Goal: Task Accomplishment & Management: Manage account settings

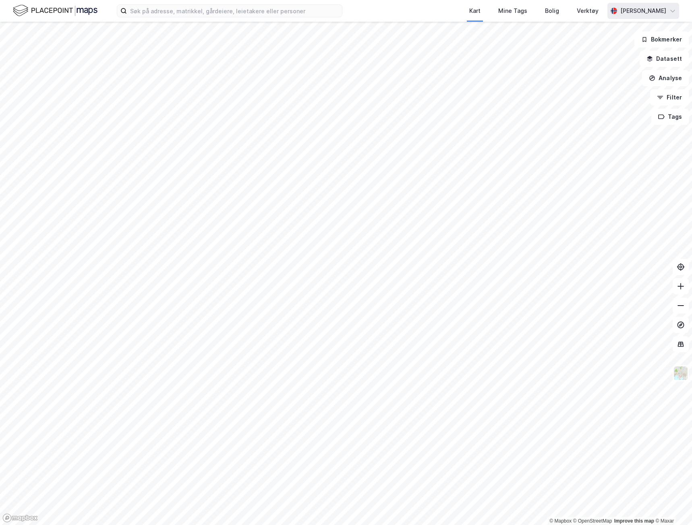
click at [646, 13] on div "Peder Sunde" at bounding box center [643, 11] width 46 height 10
click at [628, 47] on div "Logg ut" at bounding box center [626, 49] width 105 height 19
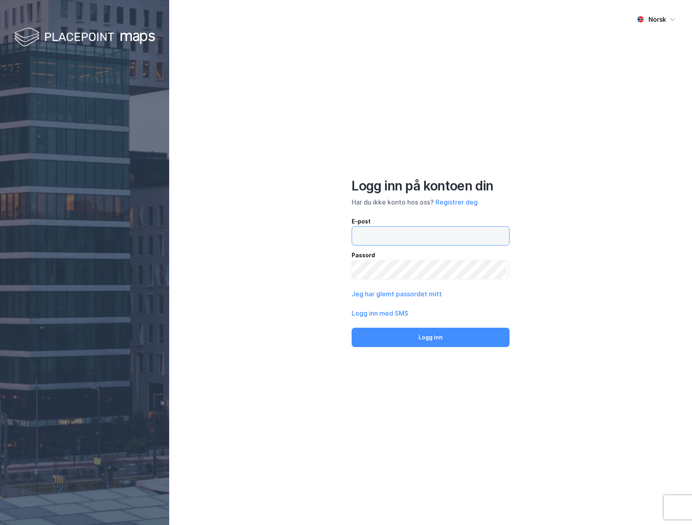
type input "[EMAIL_ADDRESS][DOMAIN_NAME]"
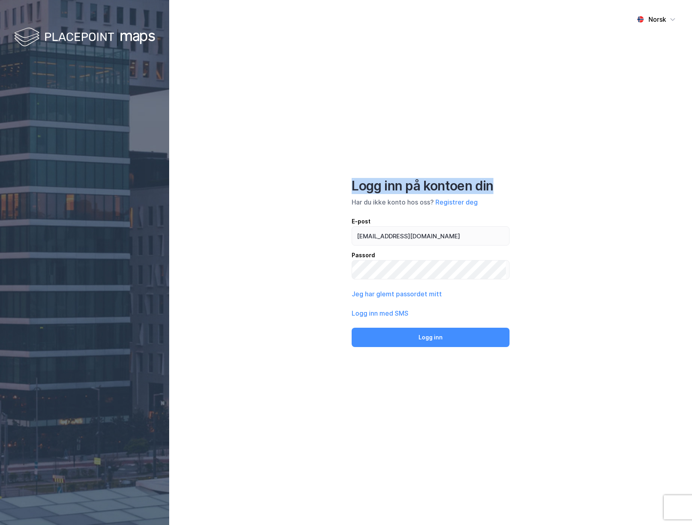
drag, startPoint x: 351, startPoint y: 188, endPoint x: 501, endPoint y: 179, distance: 149.6
click at [501, 179] on div "Logg inn på kontoen din" at bounding box center [430, 186] width 158 height 16
click at [502, 182] on div "Logg inn på kontoen din" at bounding box center [430, 186] width 158 height 16
drag, startPoint x: 500, startPoint y: 186, endPoint x: 333, endPoint y: 189, distance: 167.5
click at [333, 189] on div "Norsk Logg inn på kontoen din Har du ikke konto hos oss? Registrer deg E-post […" at bounding box center [430, 262] width 523 height 525
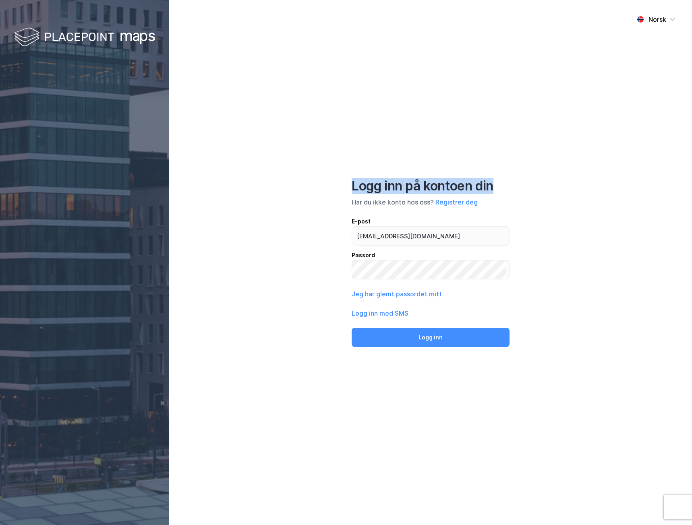
click at [333, 189] on div "Norsk Logg inn på kontoen din Har du ikke konto hos oss? Registrer deg E-post […" at bounding box center [430, 262] width 523 height 525
drag, startPoint x: 353, startPoint y: 186, endPoint x: 511, endPoint y: 186, distance: 158.6
click at [511, 186] on div "Norsk Logg inn på kontoen din Har du ikke konto hos oss? Registrer deg E-post […" at bounding box center [430, 262] width 523 height 525
click at [512, 186] on div "Norsk Logg inn på kontoen din Har du ikke konto hos oss? Registrer deg E-post […" at bounding box center [430, 262] width 523 height 525
drag, startPoint x: 91, startPoint y: 144, endPoint x: 300, endPoint y: 83, distance: 217.2
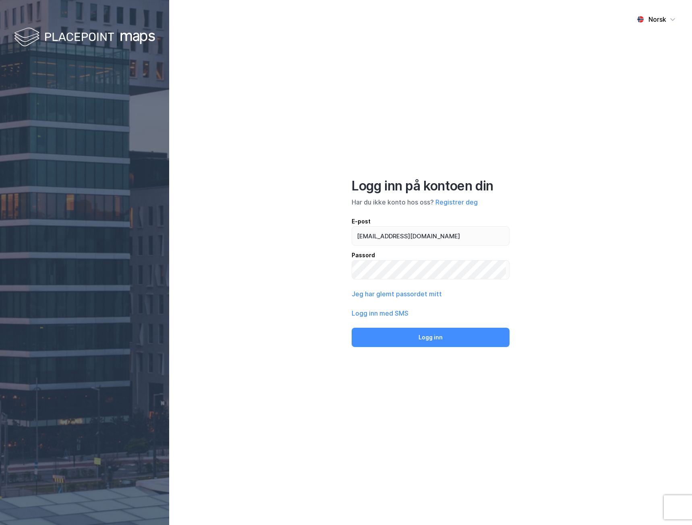
click at [300, 83] on div "Norsk Logg inn på kontoen din Har du ikke konto hos oss? Registrer deg E-post […" at bounding box center [430, 262] width 523 height 525
drag, startPoint x: 281, startPoint y: 91, endPoint x: 198, endPoint y: 131, distance: 92.7
click at [198, 131] on div "Norsk Logg inn på kontoen din Har du ikke konto hos oss? Registrer deg E-post […" at bounding box center [430, 262] width 523 height 525
drag, startPoint x: 81, startPoint y: 34, endPoint x: 40, endPoint y: 138, distance: 111.5
drag, startPoint x: 40, startPoint y: 138, endPoint x: 48, endPoint y: 389, distance: 250.5
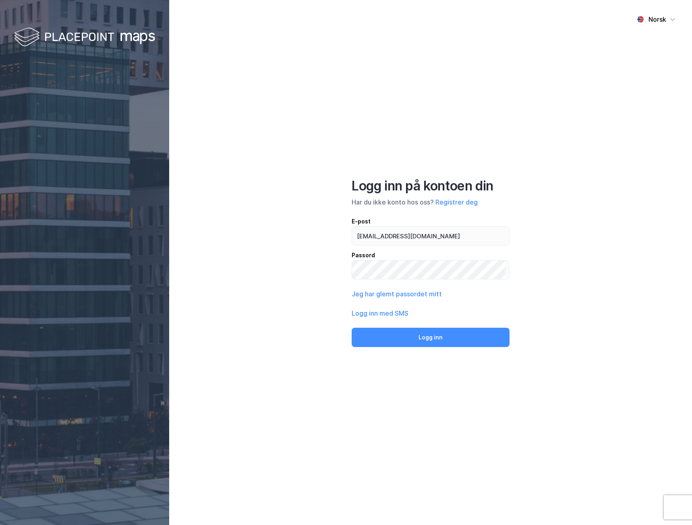
drag, startPoint x: 48, startPoint y: 389, endPoint x: 256, endPoint y: 100, distance: 356.0
click at [256, 100] on div "Norsk Logg inn på kontoen din Har du ikke konto hos oss? Registrer deg E-post […" at bounding box center [430, 262] width 523 height 525
